Goal: Find contact information: Find contact information

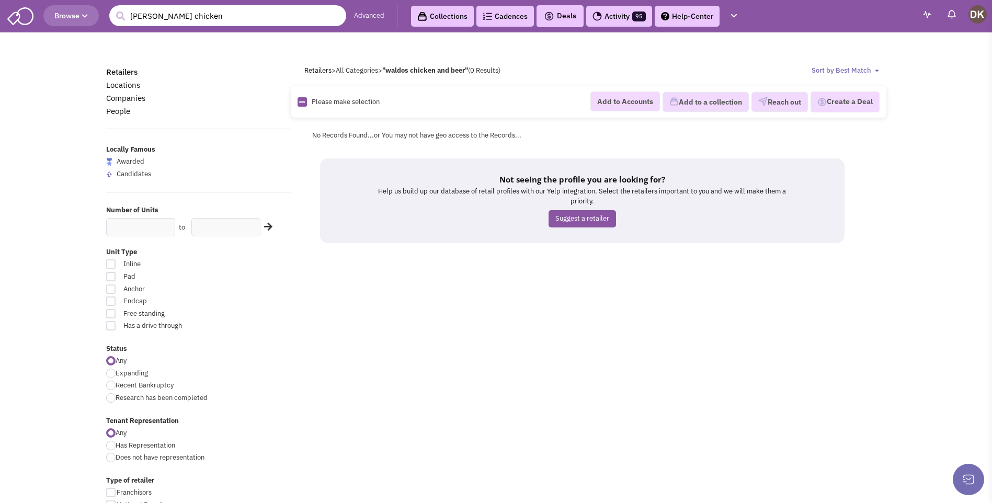
click at [217, 14] on input "waldo's chicken" at bounding box center [227, 15] width 237 height 21
type input "w"
drag, startPoint x: 174, startPoint y: 10, endPoint x: 177, endPoint y: 18, distance: 8.9
click at [174, 15] on input "text" at bounding box center [227, 15] width 237 height 21
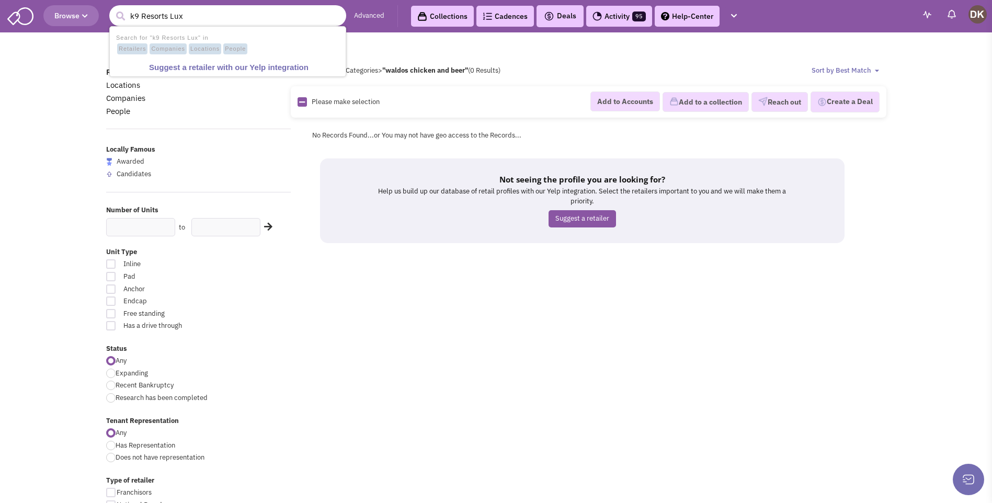
type input "k9 Resorts Lux"
click at [112, 8] on button "submit" at bounding box center [120, 16] width 16 height 16
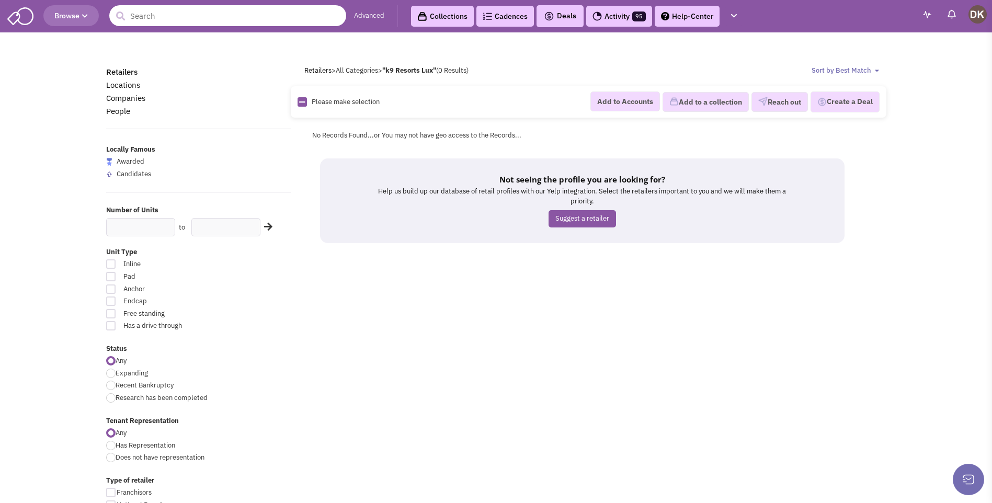
click at [202, 13] on input "text" at bounding box center [227, 15] width 237 height 21
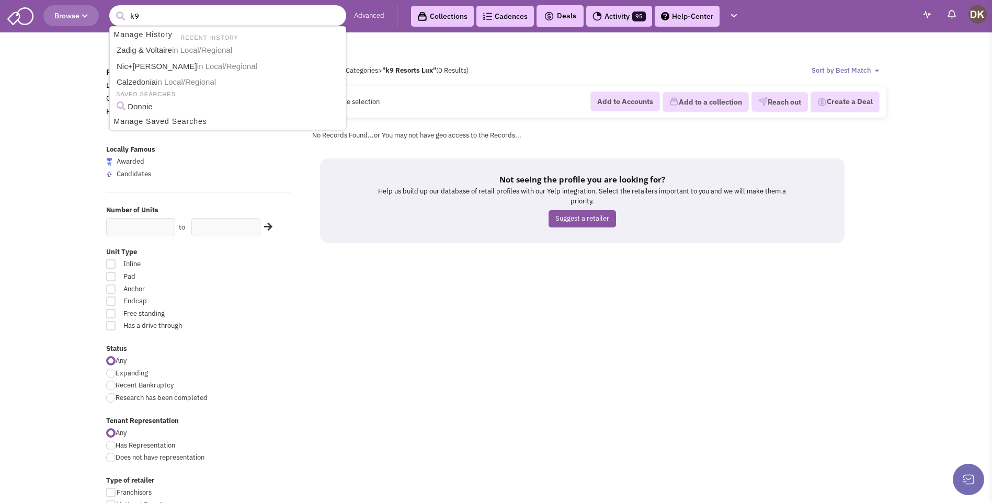
type input "k9"
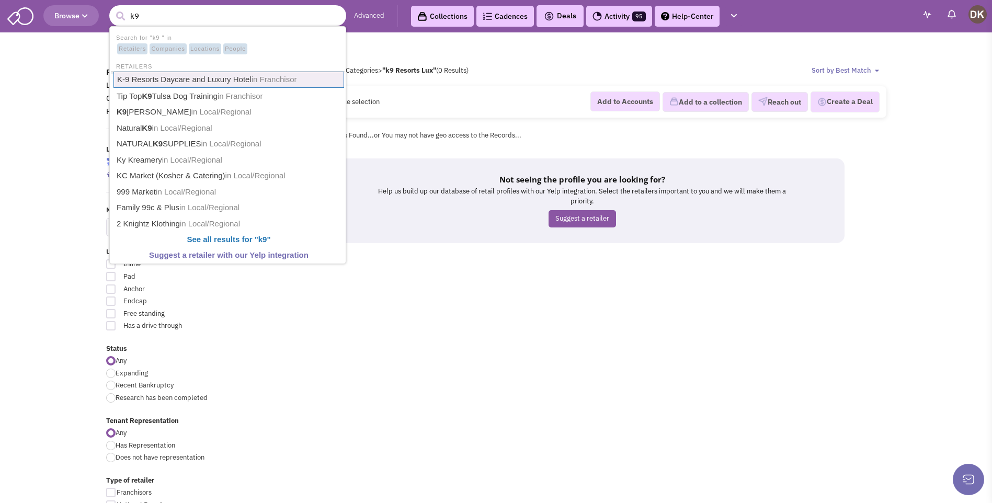
click at [191, 81] on link "K-9 Resorts Daycare and Luxury Hotel in Franchisor" at bounding box center [228, 80] width 231 height 16
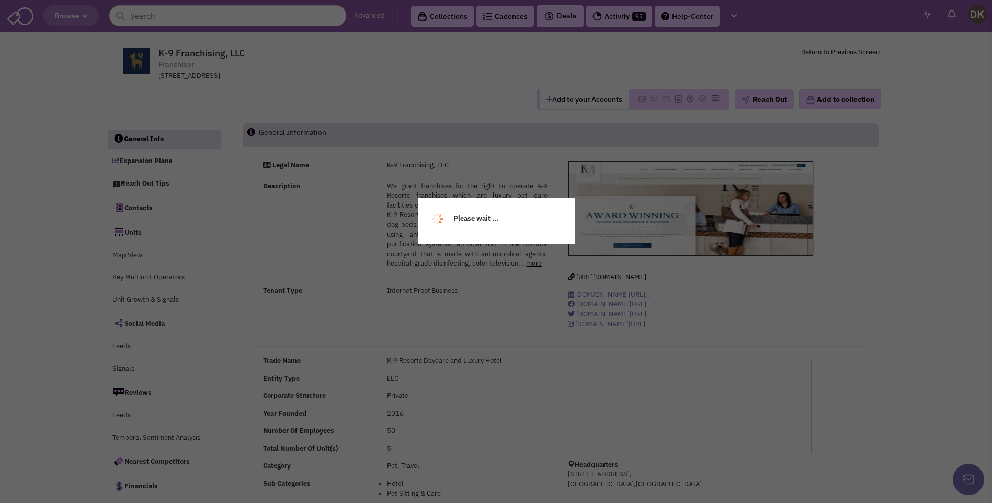
select select
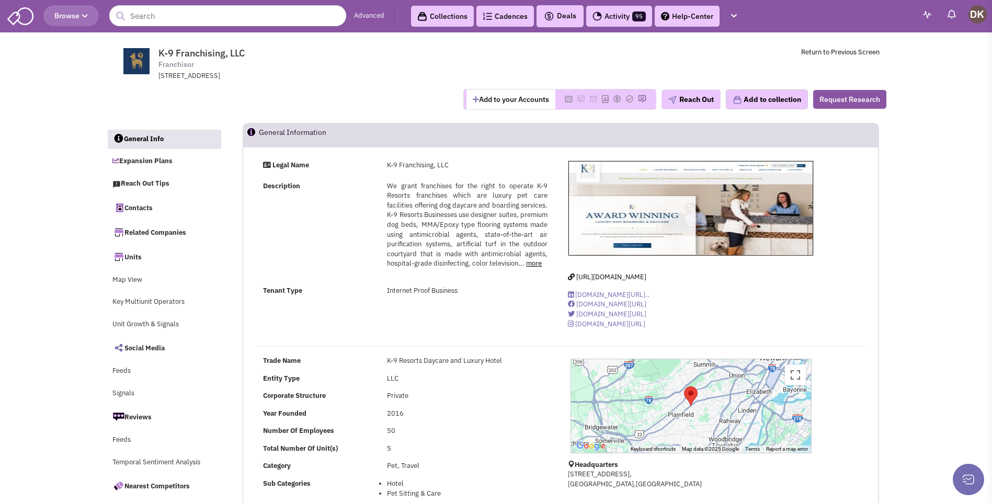
click at [482, 107] on button "Add to your Accounts" at bounding box center [510, 99] width 89 height 20
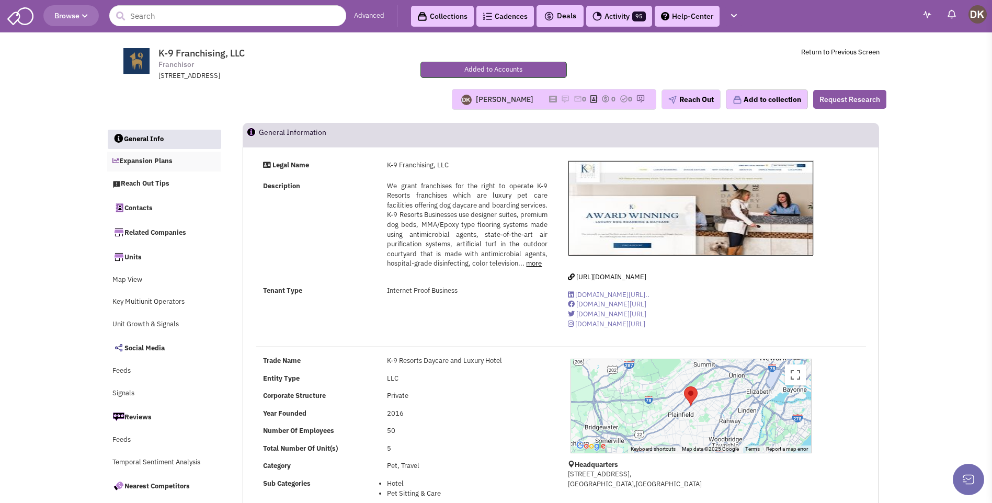
click at [156, 160] on link "Expansion Plans" at bounding box center [164, 162] width 114 height 20
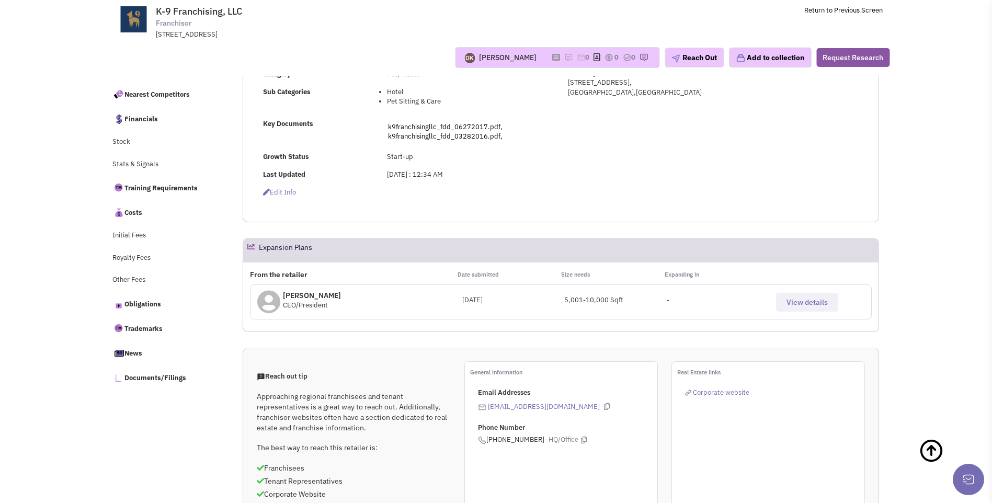
scroll to position [366, 0]
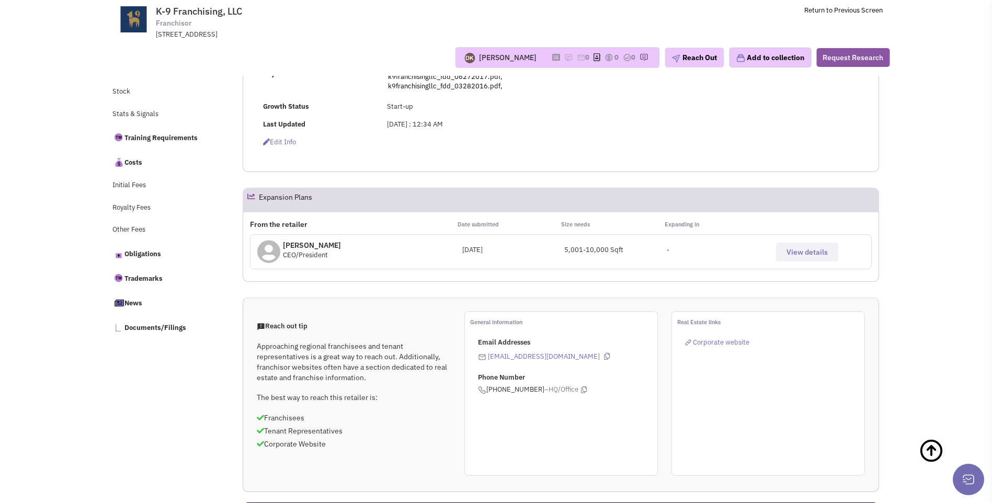
click at [797, 253] on span "View details" at bounding box center [806, 251] width 41 height 9
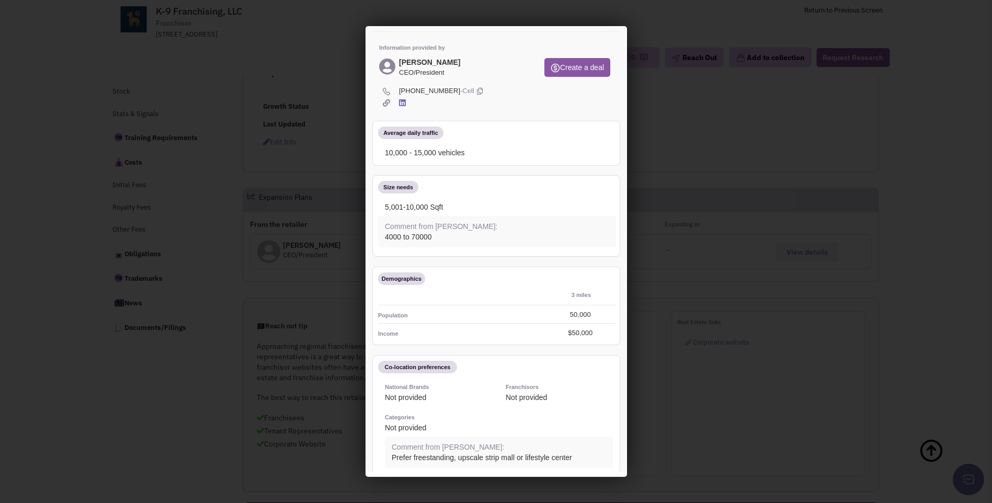
scroll to position [0, 0]
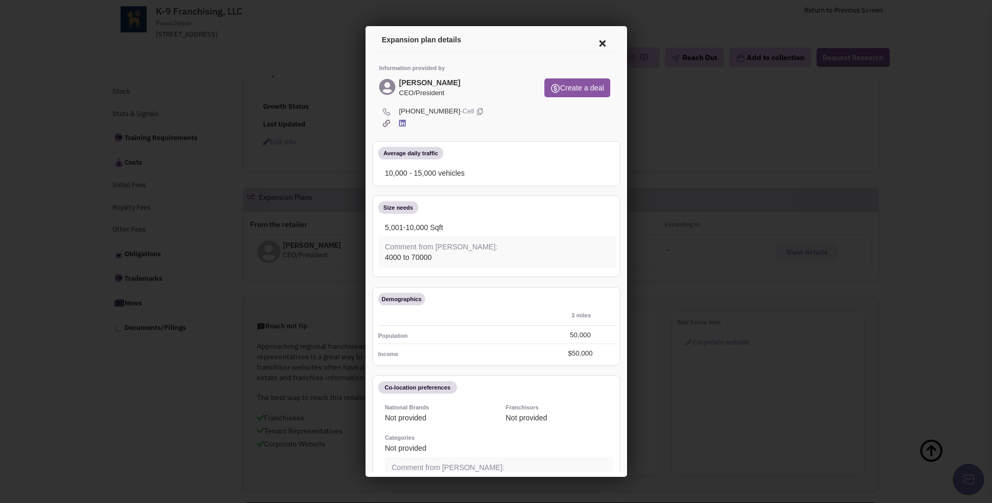
click at [596, 41] on icon at bounding box center [600, 41] width 22 height 25
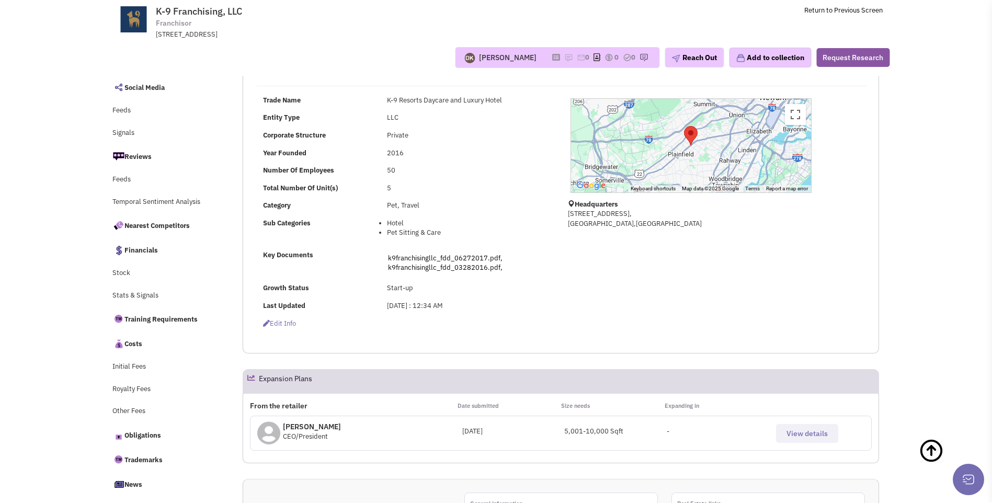
scroll to position [52, 0]
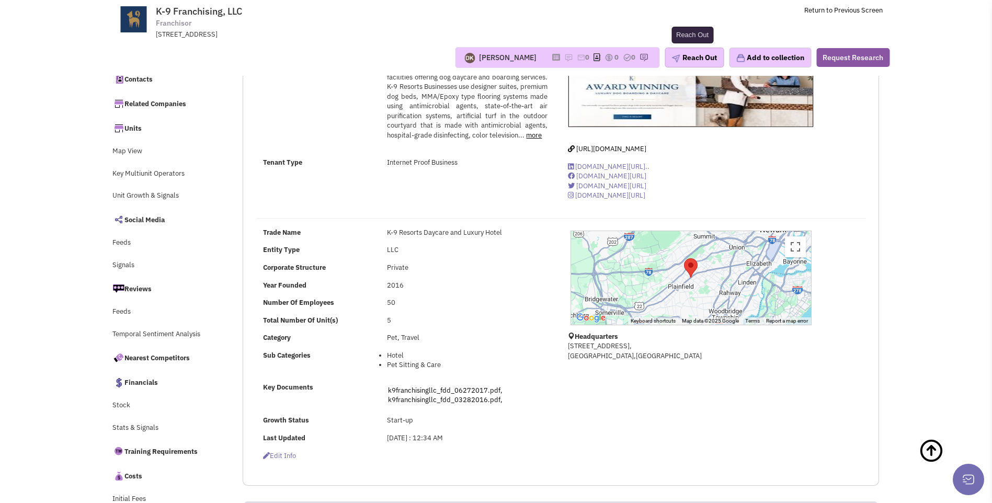
click at [683, 55] on button "Reach Out" at bounding box center [694, 58] width 59 height 20
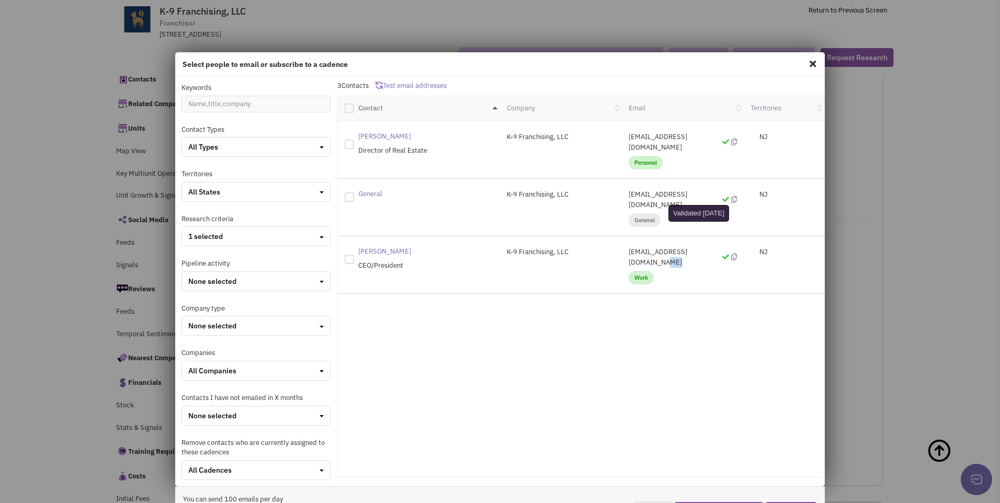
drag, startPoint x: 618, startPoint y: 232, endPoint x: 708, endPoint y: 235, distance: 90.0
click at [708, 247] on div "[EMAIL_ADDRESS][DOMAIN_NAME] Work" at bounding box center [683, 265] width 122 height 36
drag, startPoint x: 708, startPoint y: 235, endPoint x: 652, endPoint y: 227, distance: 57.0
copy p "[EMAIL_ADDRESS][DOMAIN_NAME]"
drag, startPoint x: 621, startPoint y: 136, endPoint x: 693, endPoint y: 136, distance: 72.2
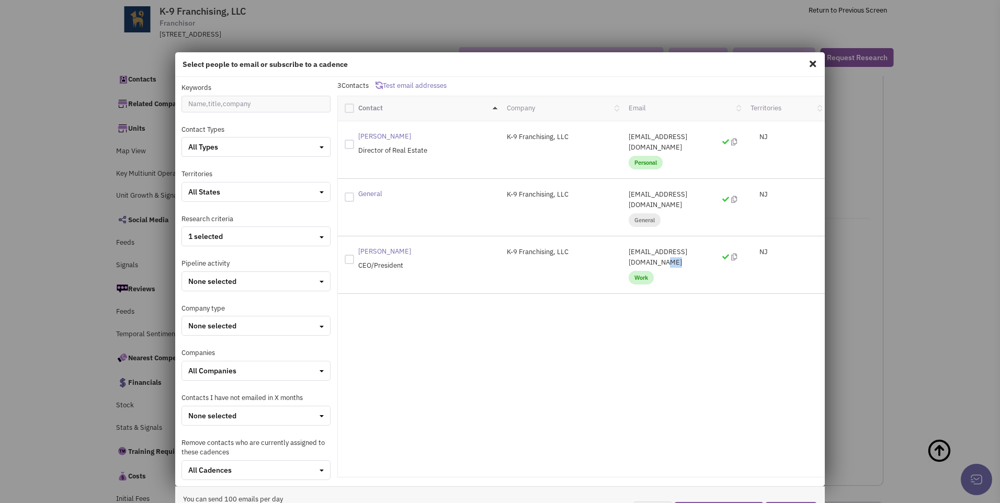
click at [693, 136] on p "[EMAIL_ADDRESS][DOMAIN_NAME]" at bounding box center [683, 142] width 108 height 21
drag, startPoint x: 693, startPoint y: 136, endPoint x: 678, endPoint y: 137, distance: 15.2
copy p "[EMAIL_ADDRESS][DOMAIN_NAME]"
click at [806, 64] on span at bounding box center [813, 63] width 14 height 17
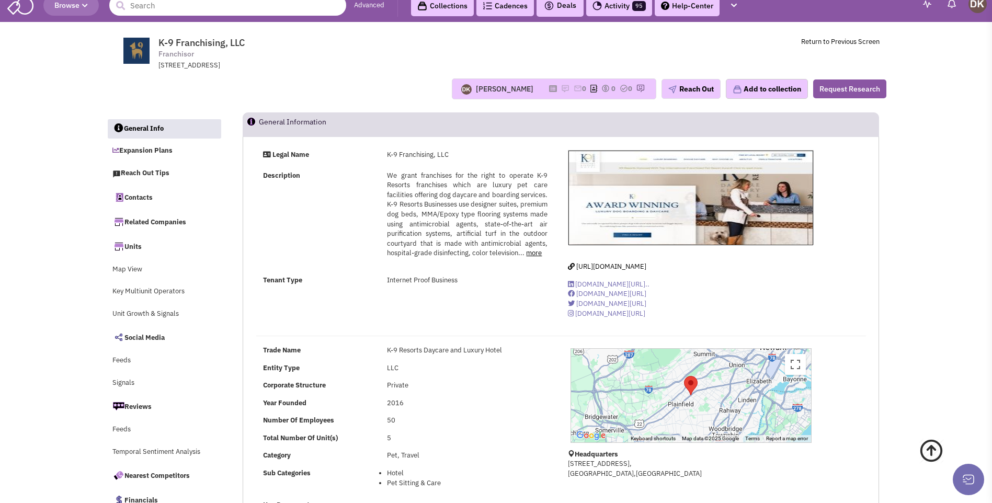
scroll to position [0, 0]
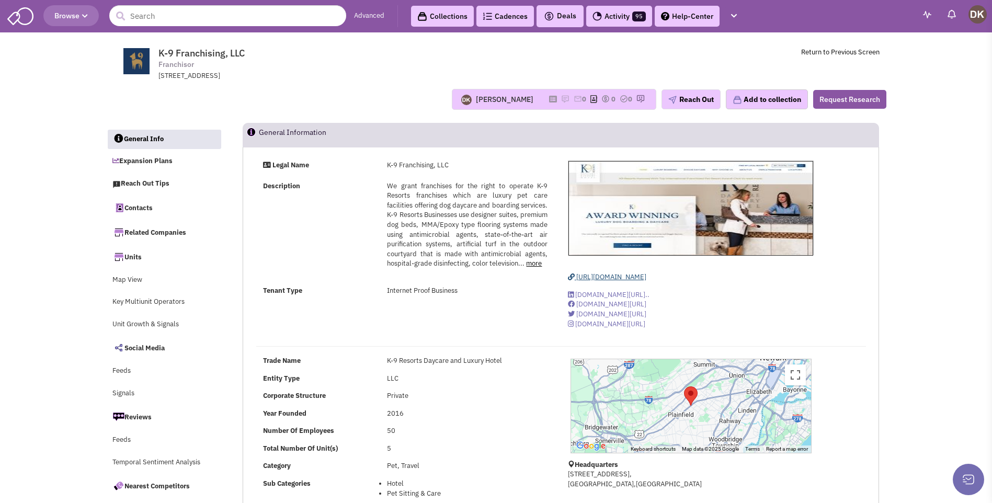
click at [612, 279] on span "[URL][DOMAIN_NAME]" at bounding box center [611, 276] width 70 height 9
click at [145, 162] on link "Expansion Plans" at bounding box center [164, 162] width 114 height 20
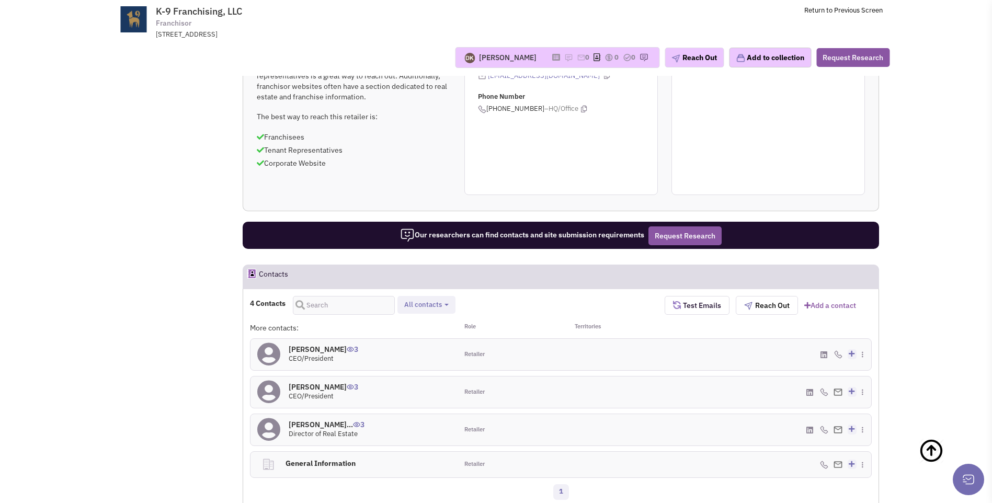
scroll to position [360, 0]
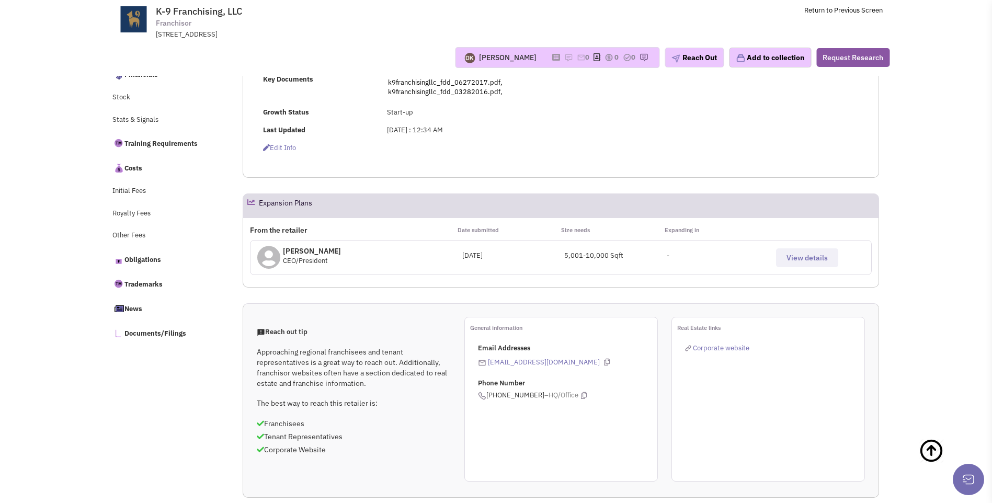
click at [817, 260] on span "View details" at bounding box center [806, 257] width 41 height 9
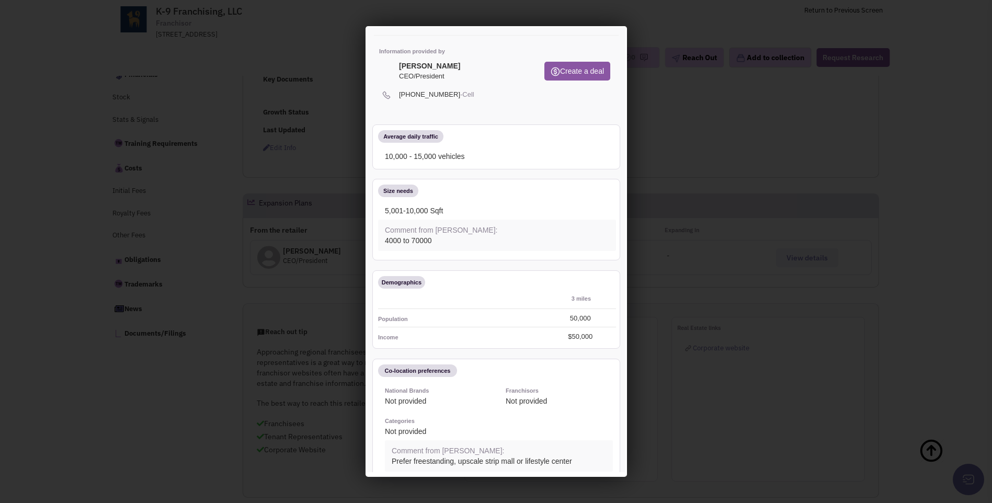
scroll to position [0, 0]
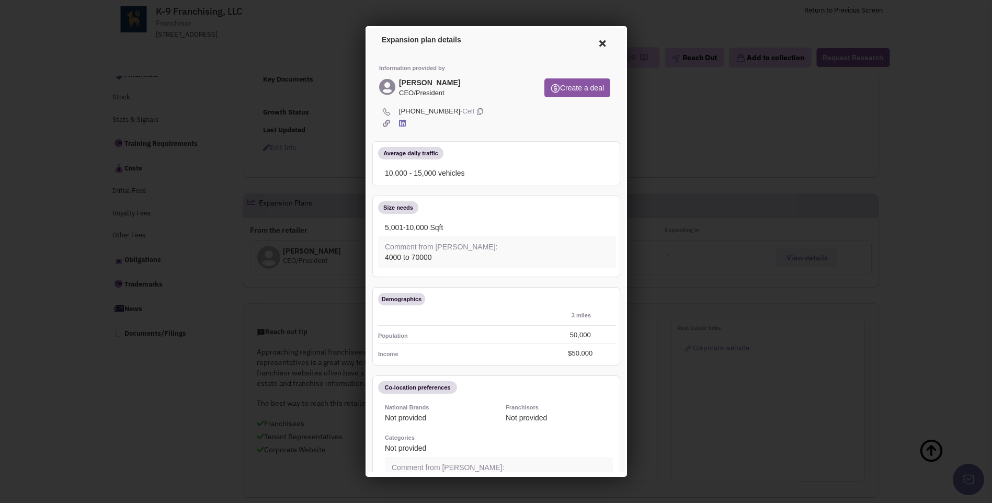
click at [589, 42] on icon at bounding box center [600, 41] width 22 height 25
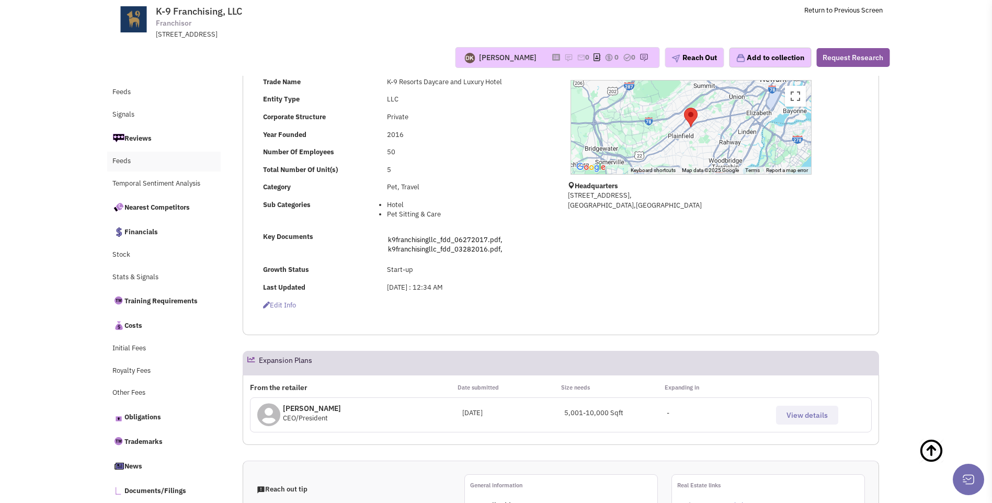
scroll to position [203, 0]
click at [157, 206] on link "Nearest Competitors" at bounding box center [164, 207] width 114 height 22
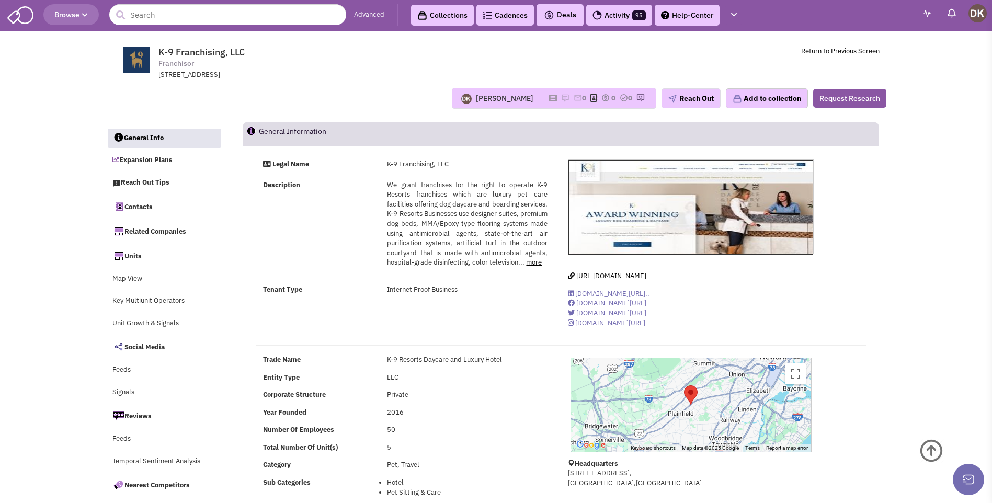
scroll to position [0, 0]
